Goal: Information Seeking & Learning: Learn about a topic

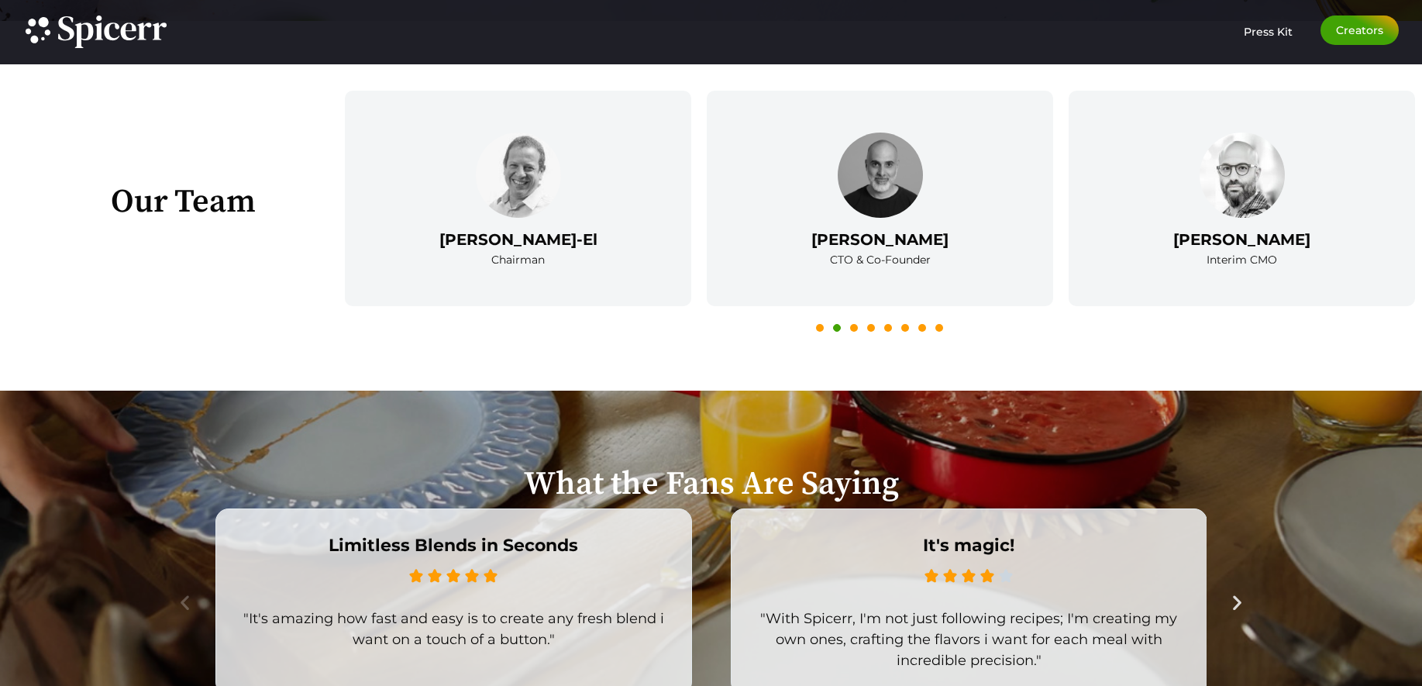
scroll to position [2492, 0]
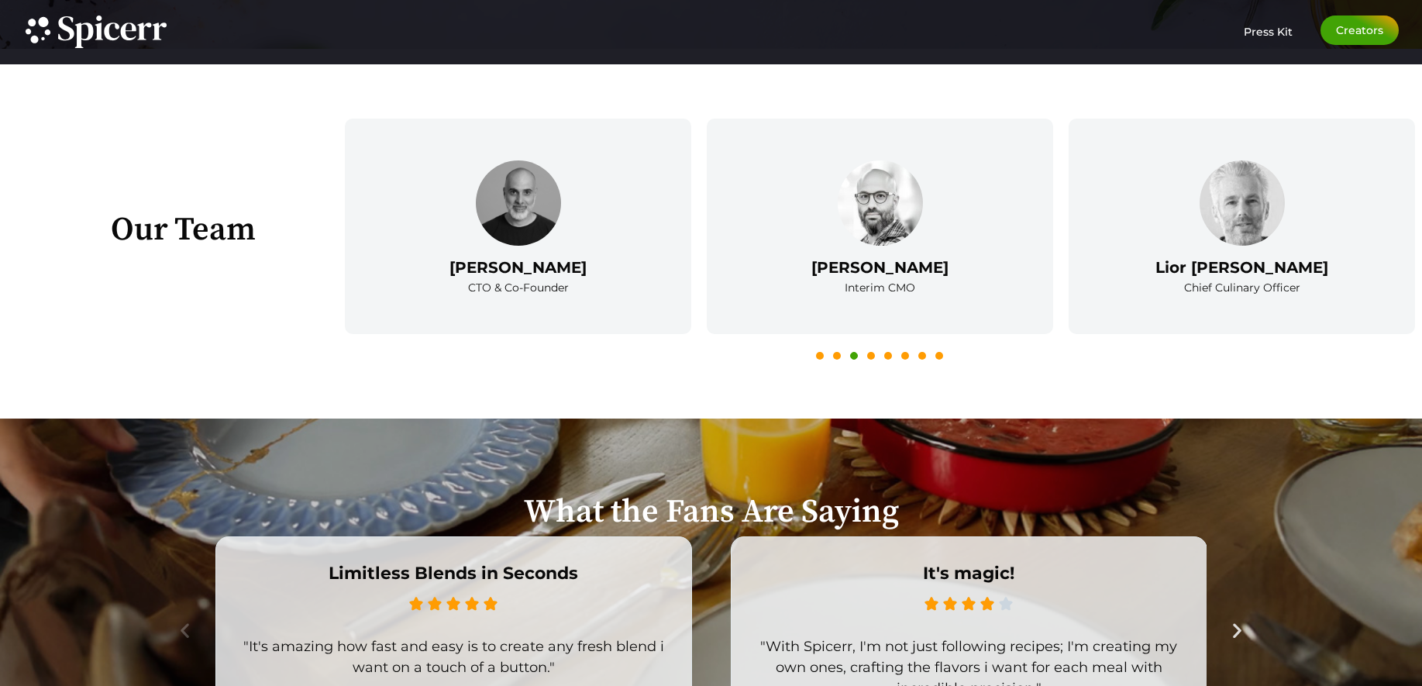
click at [869, 356] on button "4" at bounding box center [871, 356] width 8 height 8
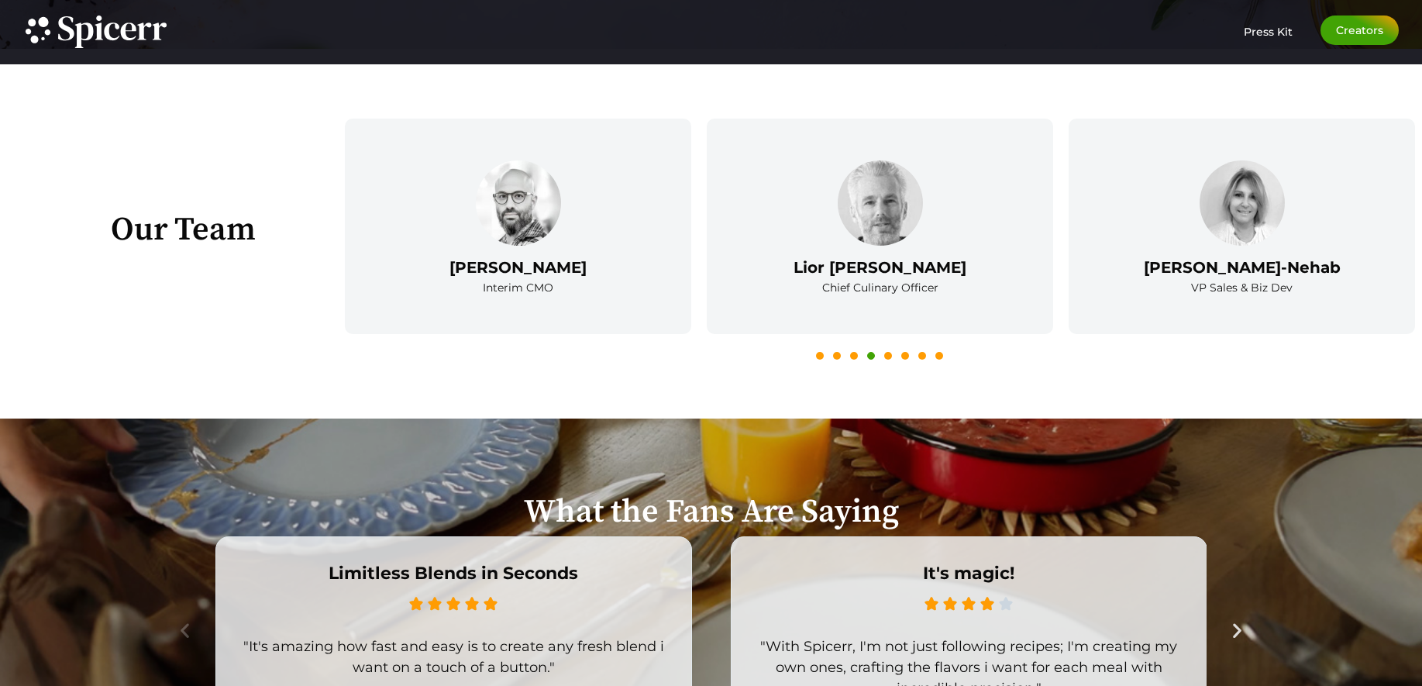
click at [887, 356] on button "5" at bounding box center [888, 356] width 8 height 8
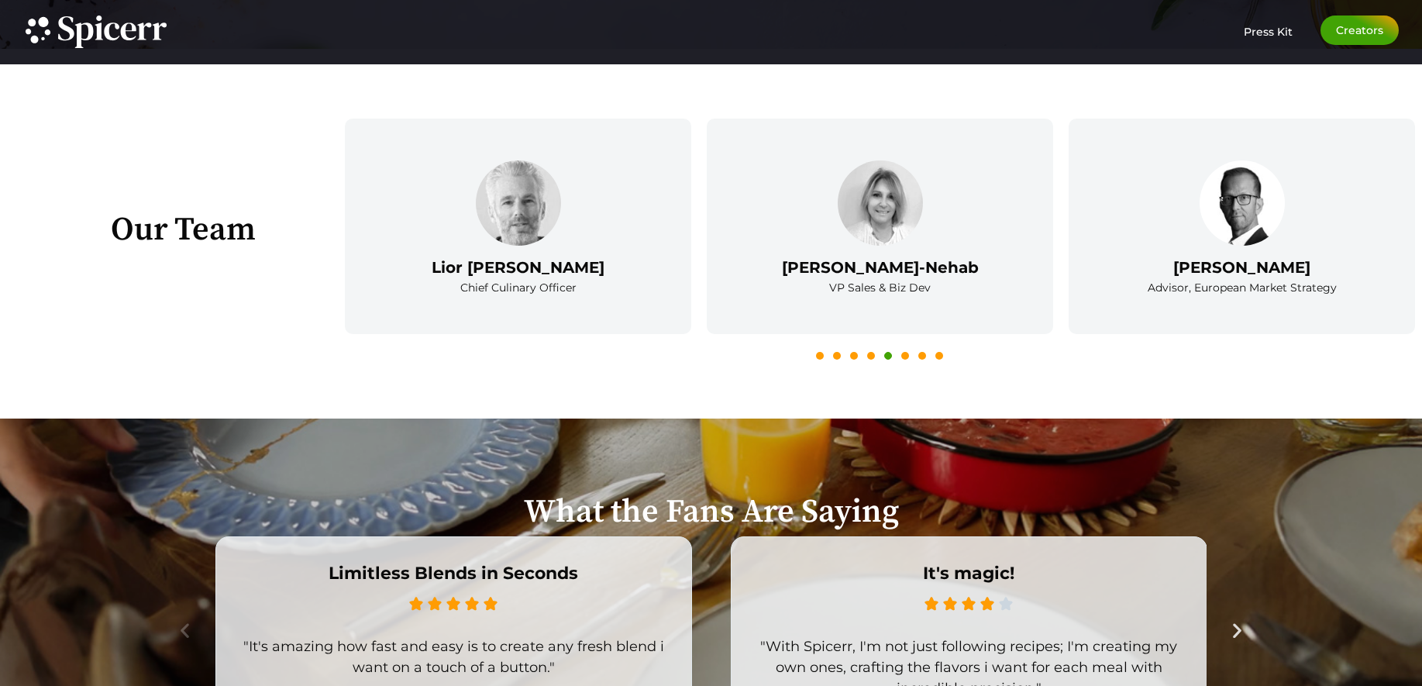
click at [903, 356] on button "6" at bounding box center [905, 356] width 8 height 8
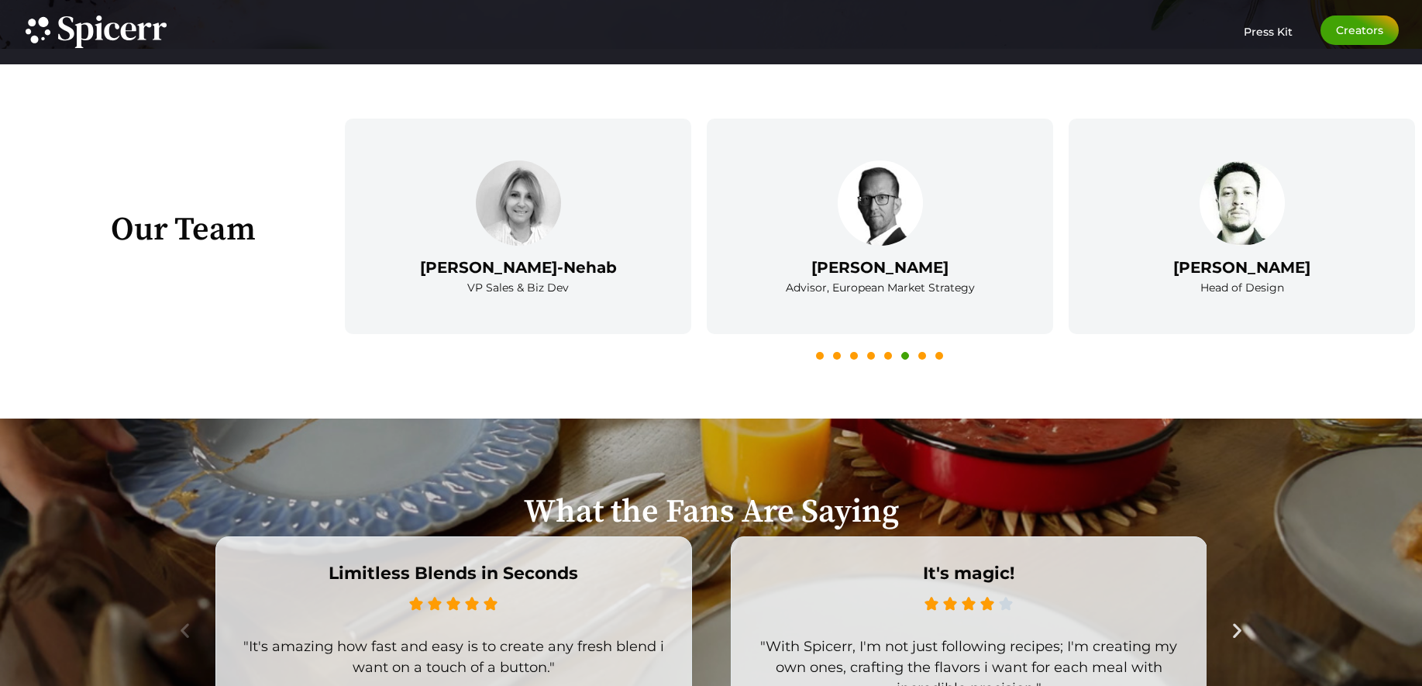
click at [924, 358] on icon at bounding box center [922, 361] width 8 height 8
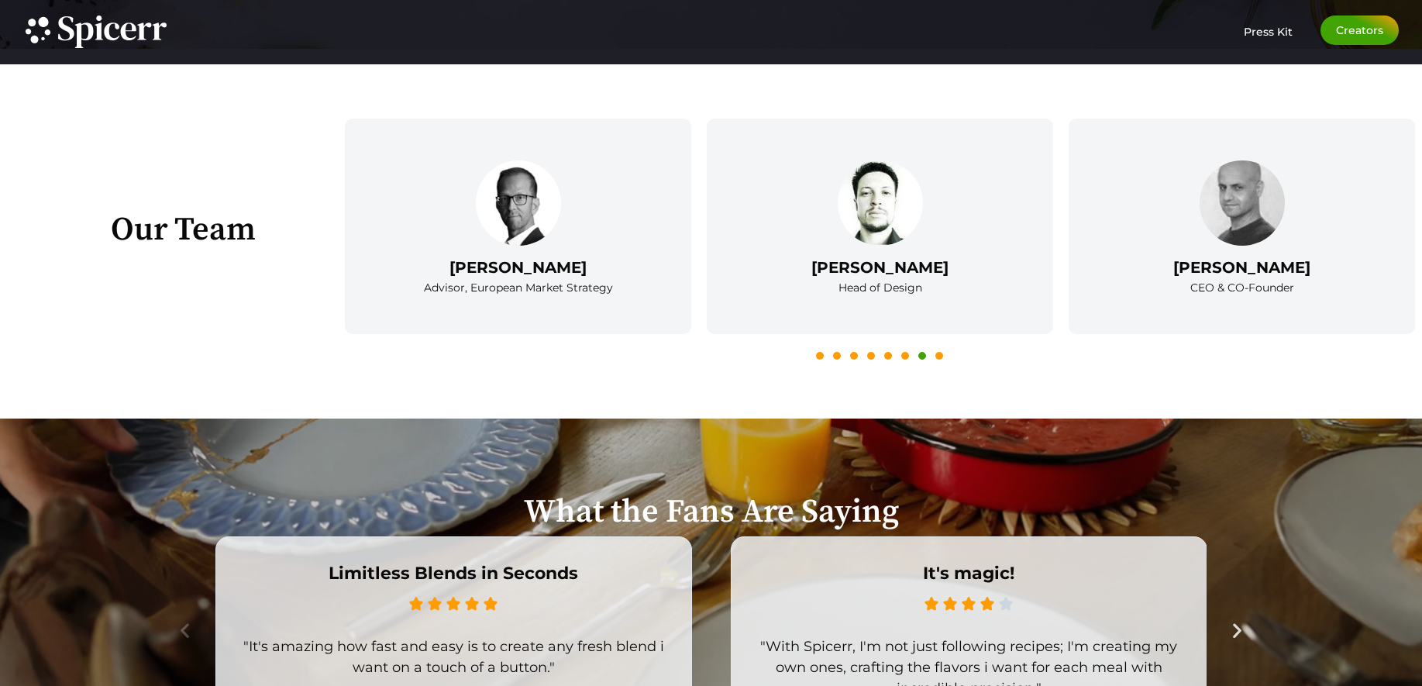
click at [937, 356] on button "8" at bounding box center [939, 356] width 8 height 8
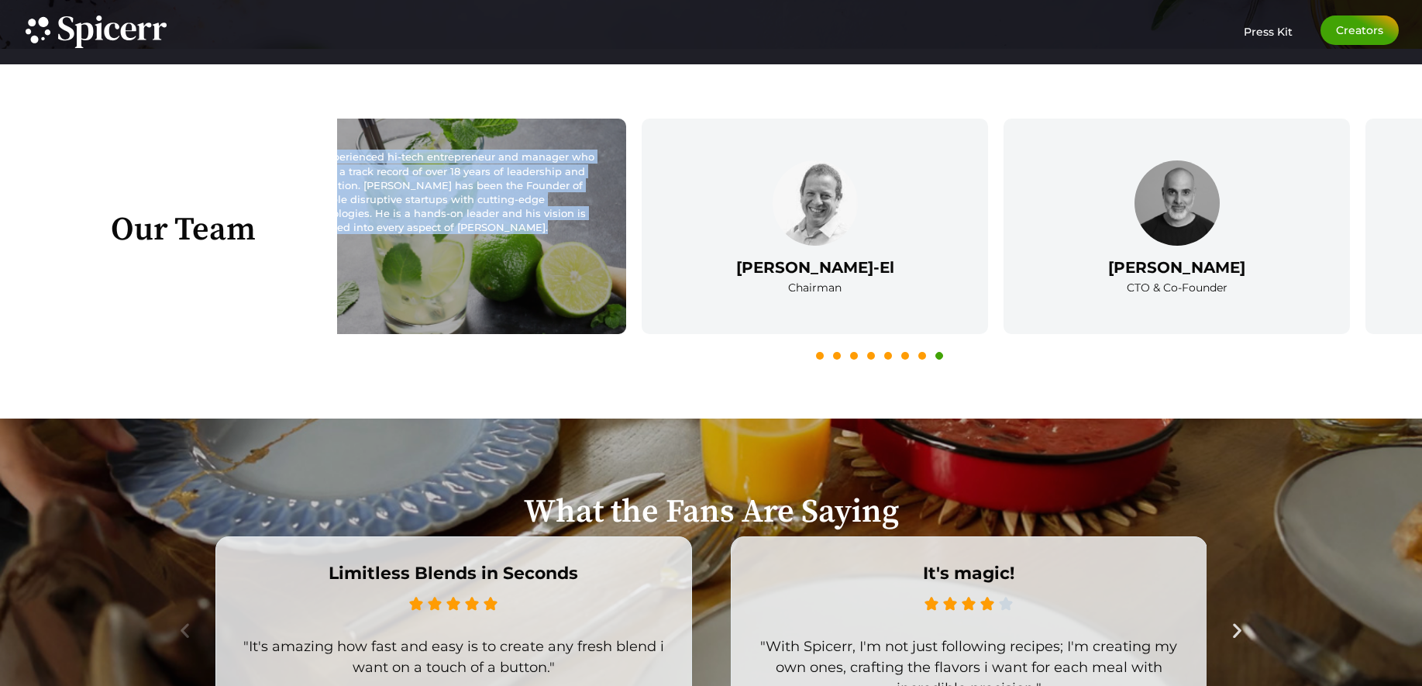
drag, startPoint x: 1039, startPoint y: 266, endPoint x: 623, endPoint y: 274, distance: 416.1
click at [623, 274] on div "[PERSON_NAME] CEO & CO-Founder An experienced hi-tech entrepreneur and manager …" at bounding box center [453, 226] width 346 height 215
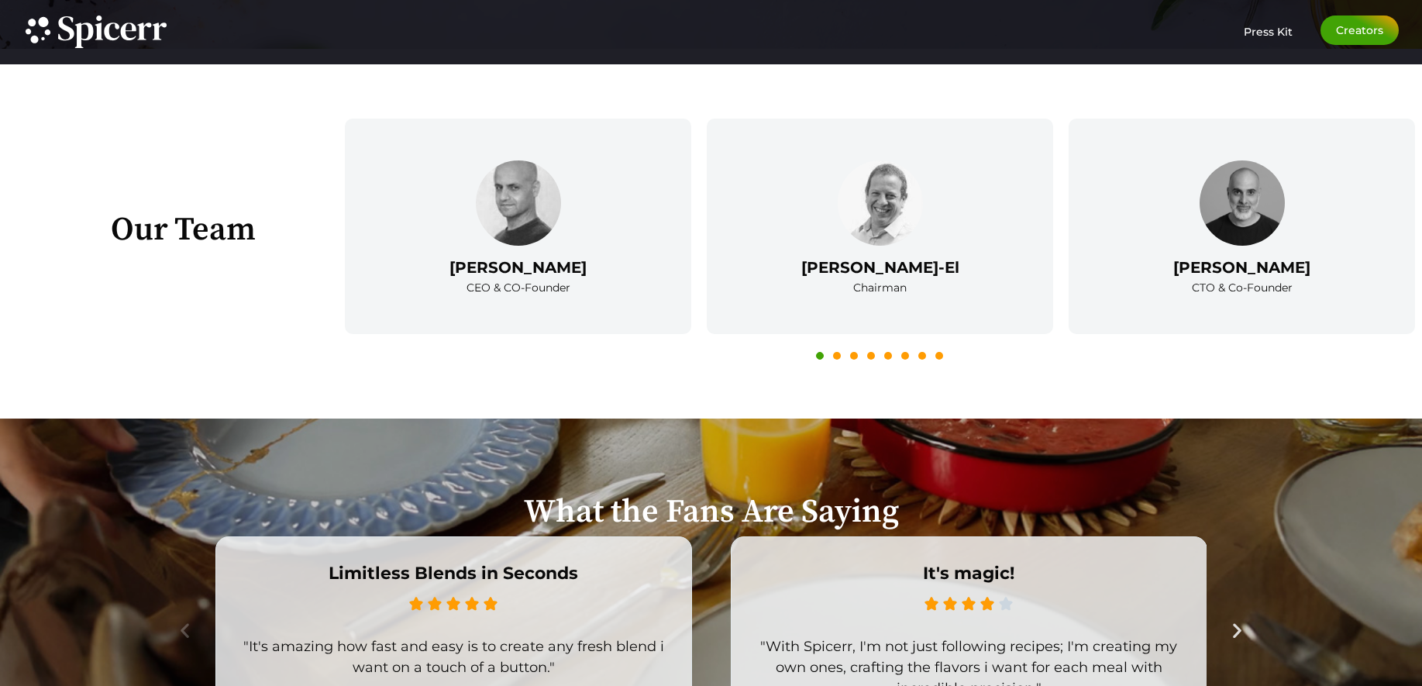
drag, startPoint x: 906, startPoint y: 277, endPoint x: 688, endPoint y: 277, distance: 217.7
click at [715, 277] on div "Co-founder and the Executive Chairman at Trax Retail. Trax, a multibillion-doll…" at bounding box center [880, 226] width 346 height 215
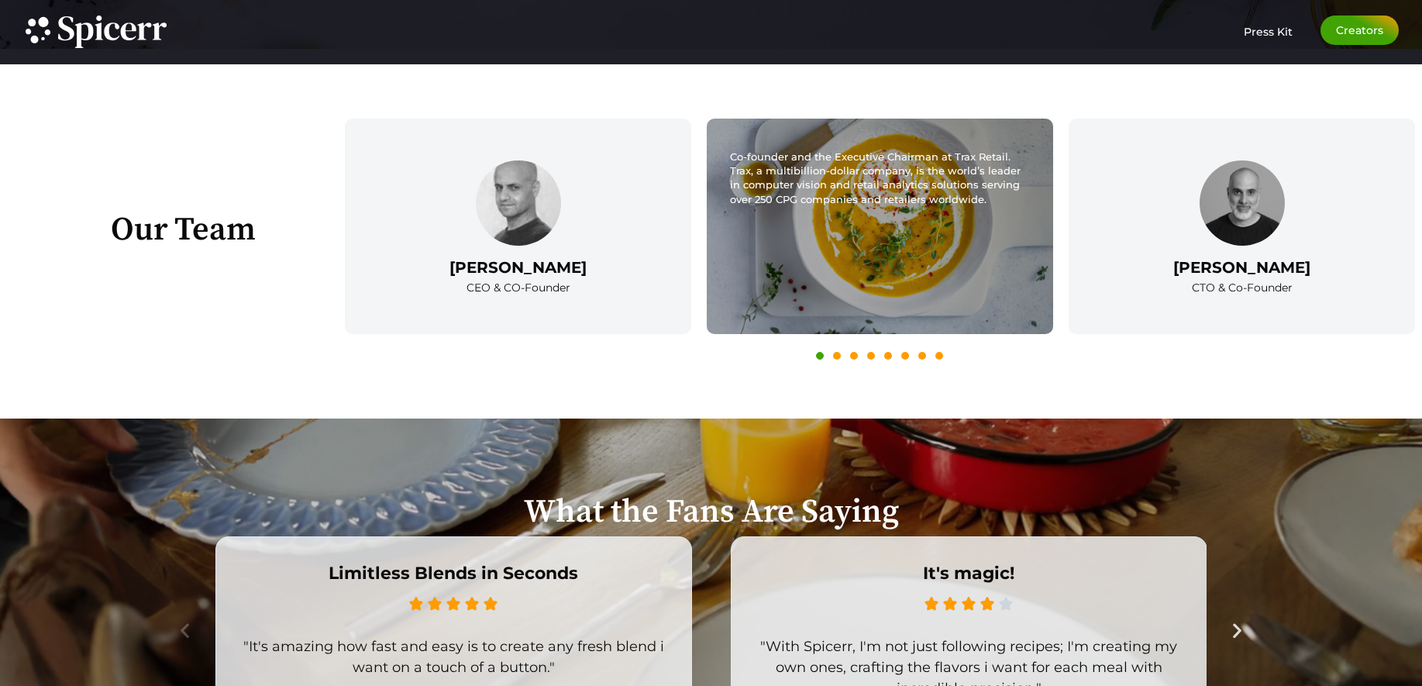
drag, startPoint x: 906, startPoint y: 277, endPoint x: 622, endPoint y: 277, distance: 284.3
click at [707, 277] on div "[PERSON_NAME]-El Chairman Co-founder and the Executive Chairman at Trax Retail.…" at bounding box center [880, 226] width 346 height 215
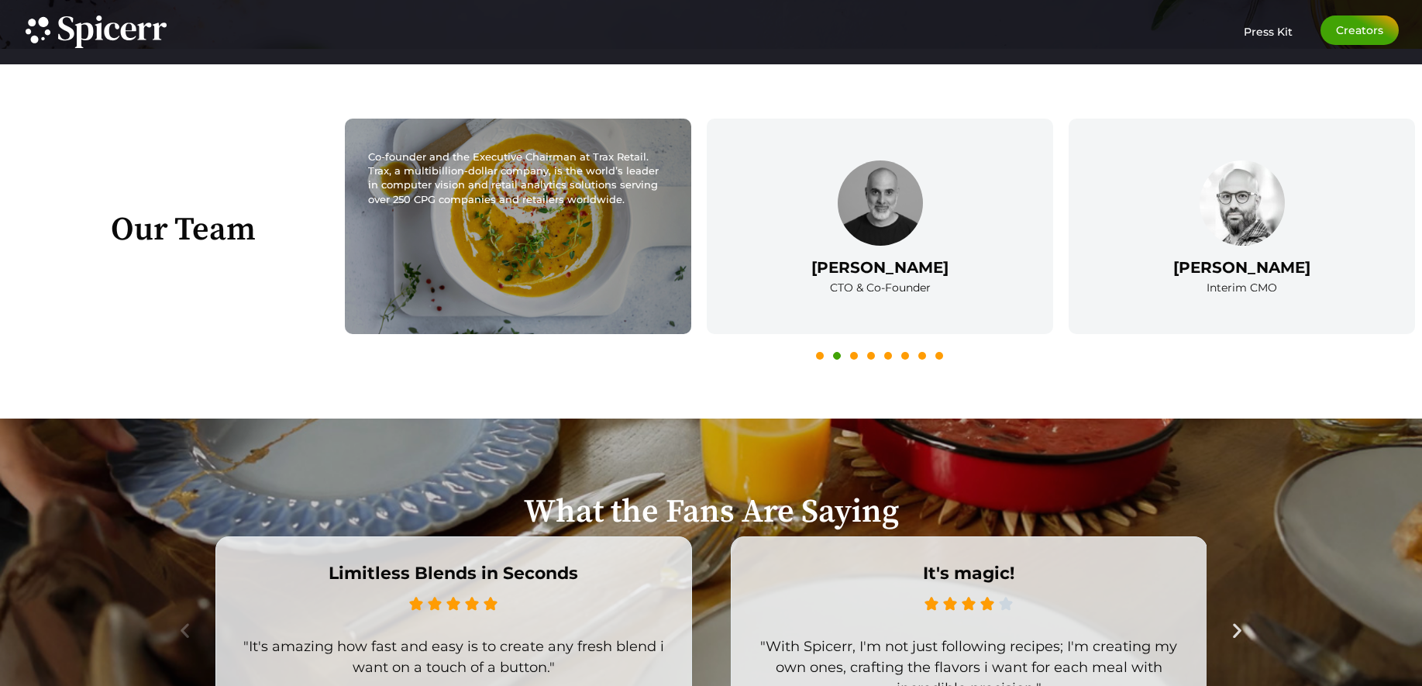
drag, startPoint x: 968, startPoint y: 274, endPoint x: 724, endPoint y: 274, distance: 244.1
click at [735, 274] on div "[PERSON_NAME] CTO & Co-Founder A technology manager with over 17 years in tech …" at bounding box center [880, 226] width 362 height 231
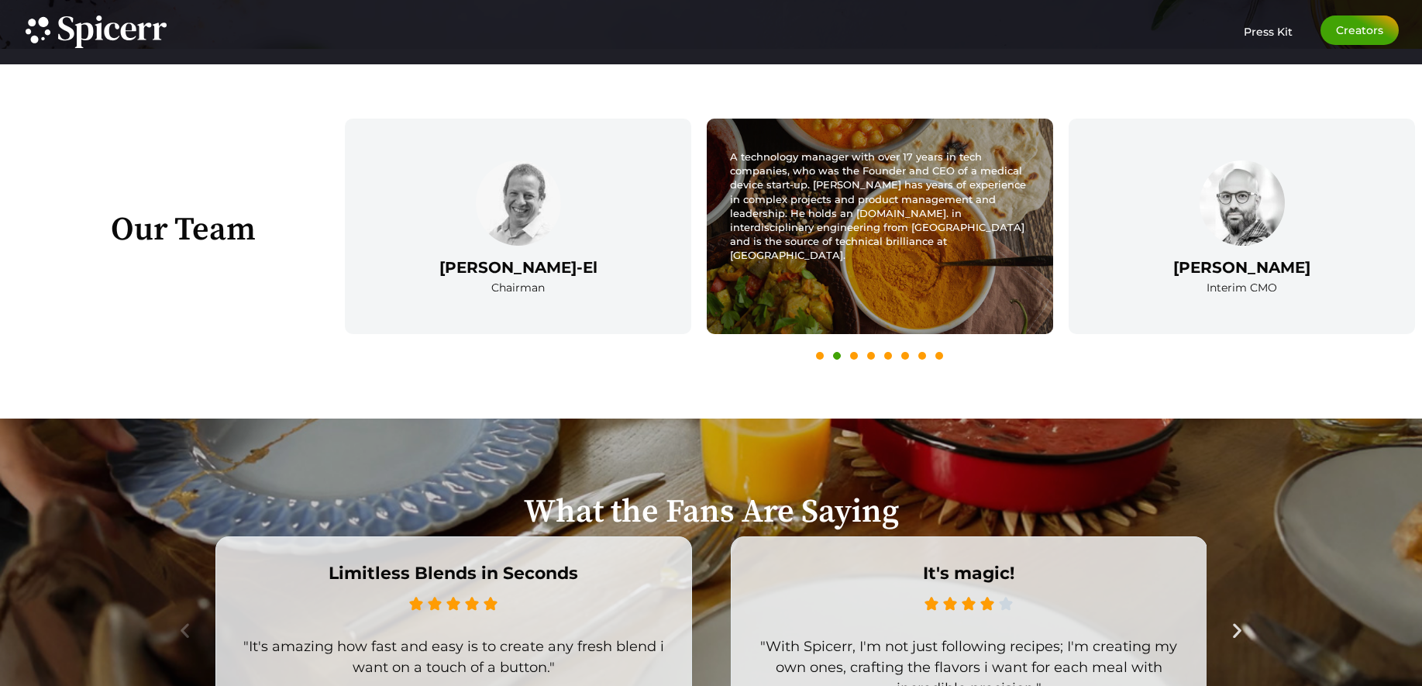
drag, startPoint x: 1165, startPoint y: 273, endPoint x: 889, endPoint y: 282, distance: 276.8
click at [1061, 282] on div "[PERSON_NAME] Interim CMO A marketing-driven serial entrepreneur who builds com…" at bounding box center [1242, 226] width 362 height 231
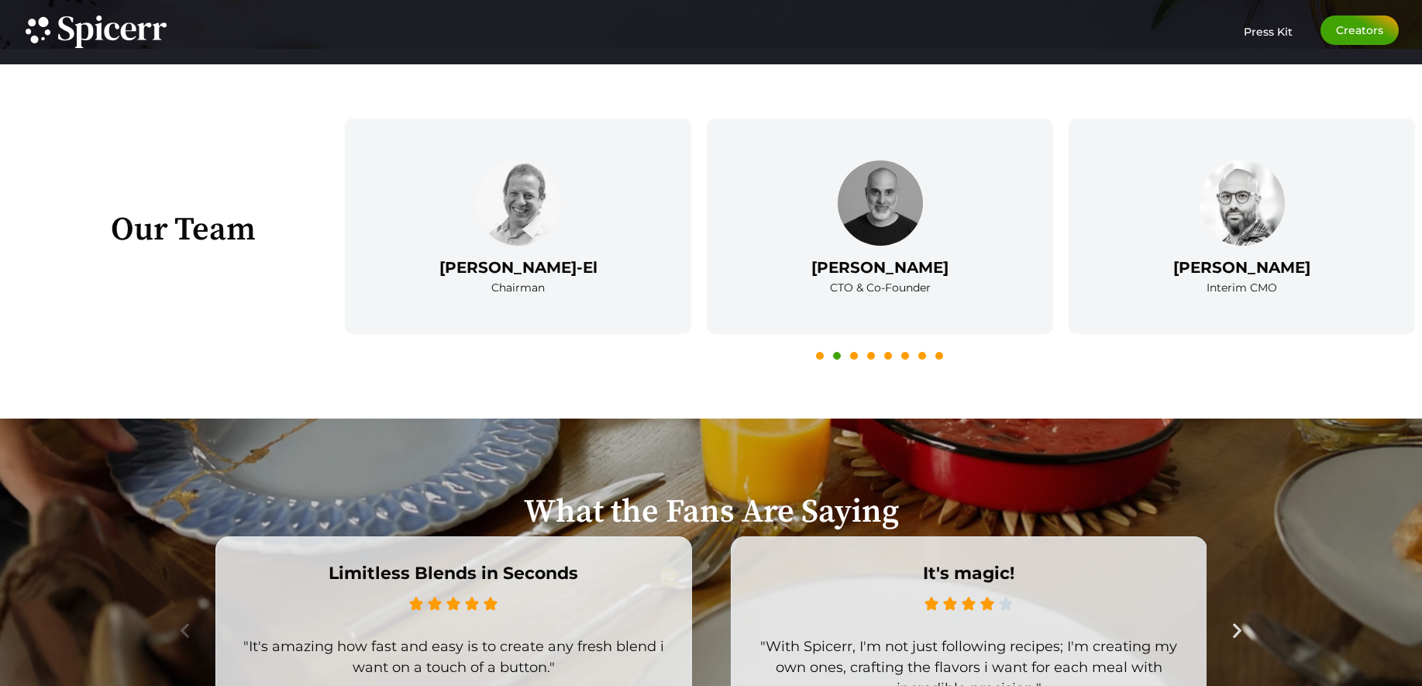
drag, startPoint x: 1113, startPoint y: 363, endPoint x: 1093, endPoint y: 374, distance: 22.2
click at [1113, 364] on div "[PERSON_NAME]-Nehab VP Sales & Biz Dev Successful and proven performance-based …" at bounding box center [879, 241] width 1085 height 261
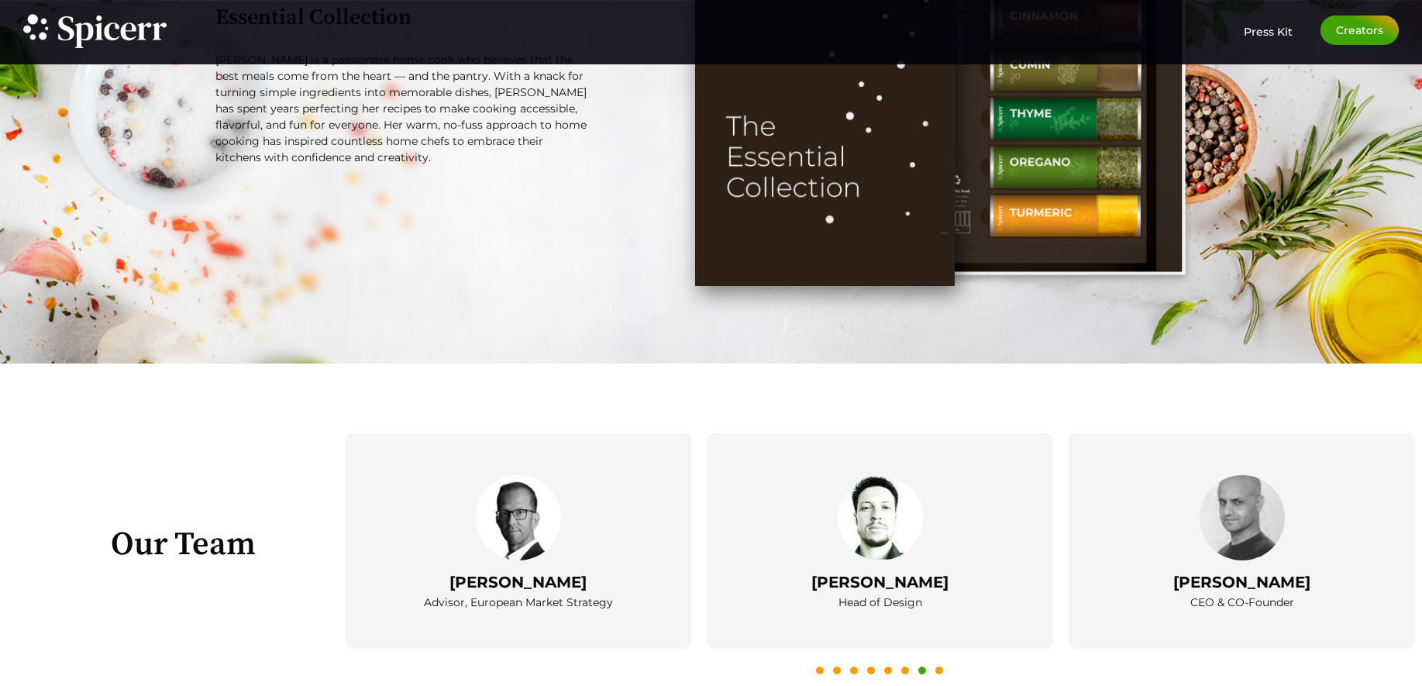
scroll to position [2219, 0]
